Goal: Find specific page/section: Find specific page/section

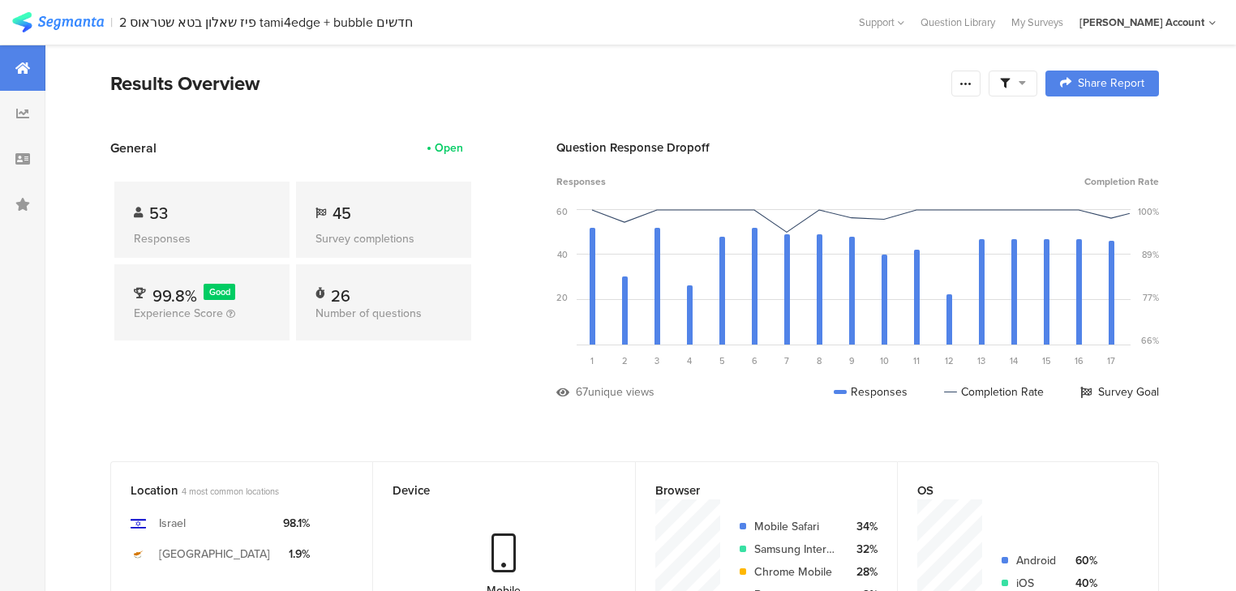
scroll to position [65, 0]
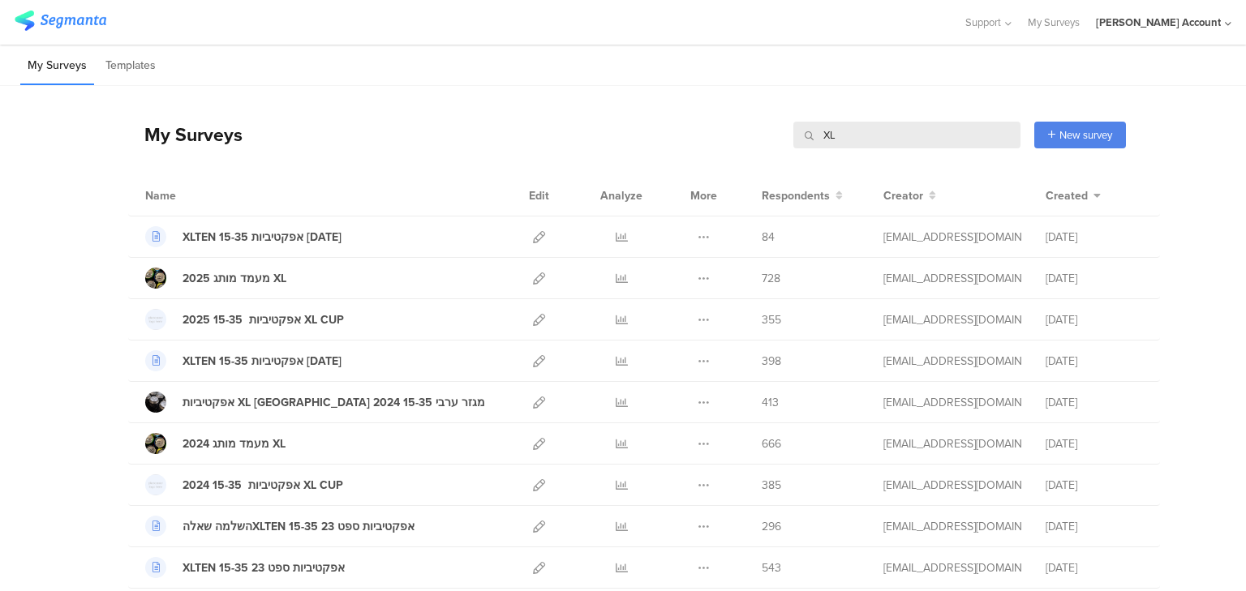
click at [829, 142] on input "XL" at bounding box center [906, 135] width 227 height 27
type input "שבת"
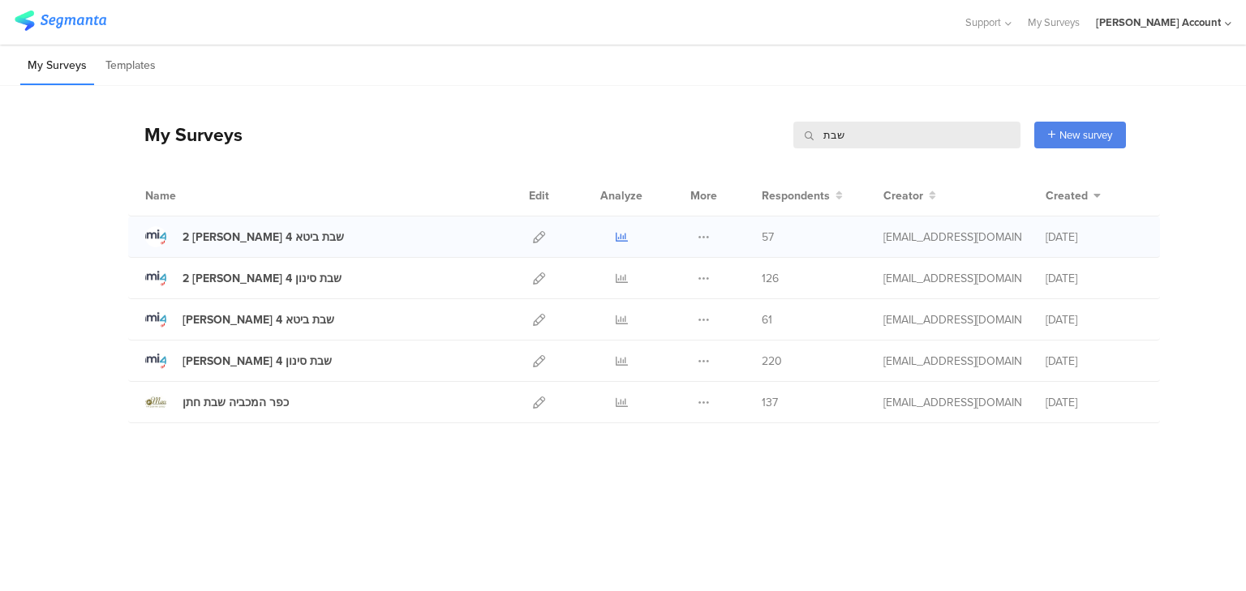
click at [624, 235] on icon at bounding box center [622, 237] width 12 height 12
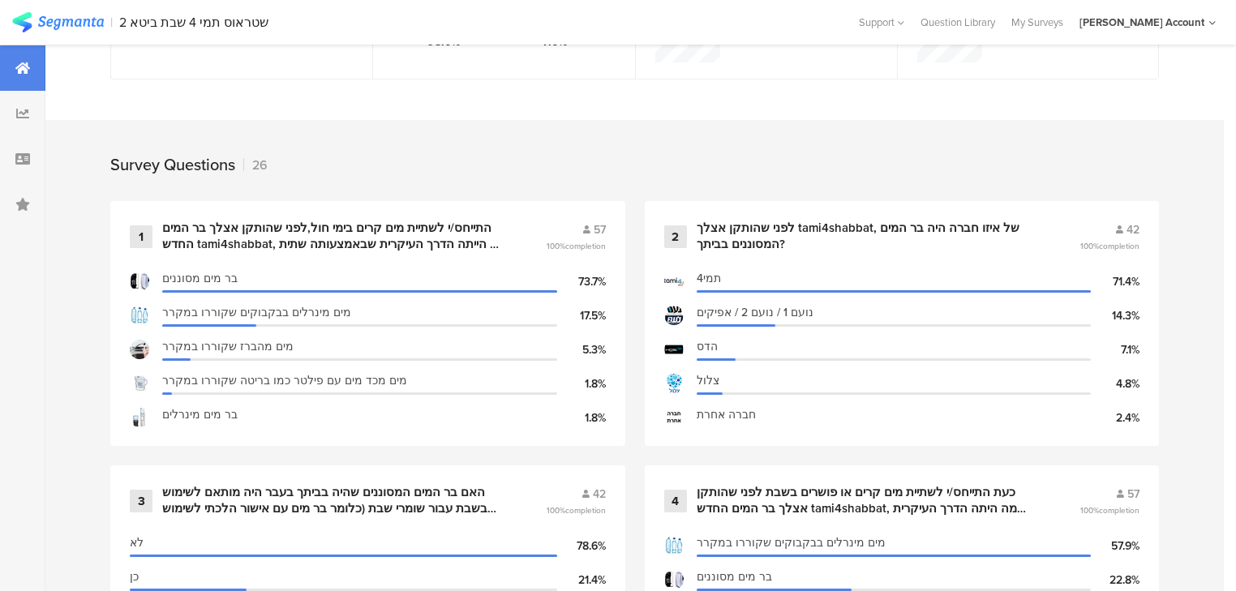
scroll to position [583, 0]
